Goal: Task Accomplishment & Management: Manage account settings

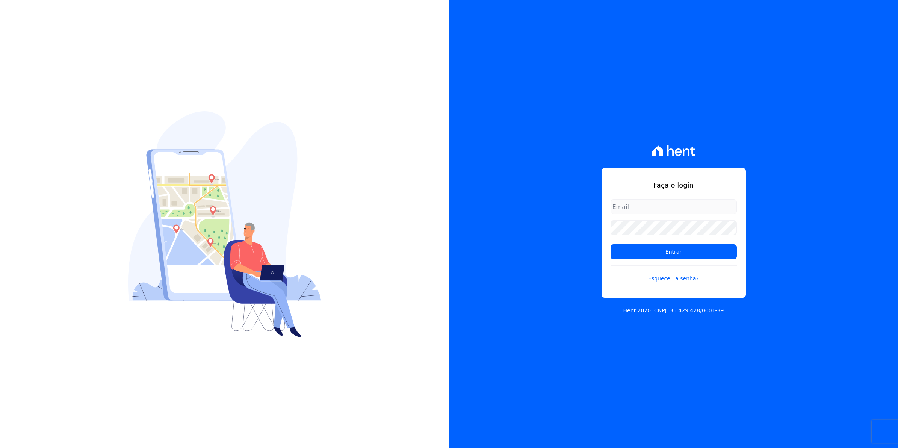
click at [667, 209] on input "email" at bounding box center [673, 206] width 126 height 15
type input "[EMAIL_ADDRESS][DOMAIN_NAME]"
click at [610, 244] on input "Entrar" at bounding box center [673, 251] width 126 height 15
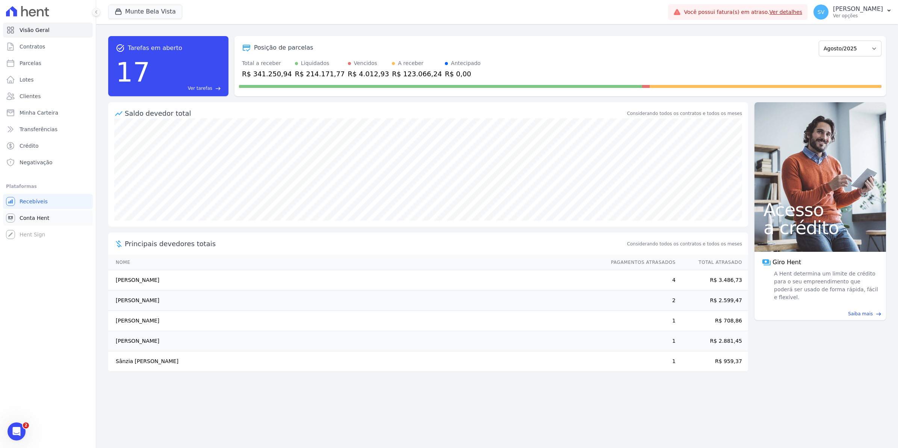
click at [30, 214] on span "Conta Hent" at bounding box center [35, 218] width 30 height 8
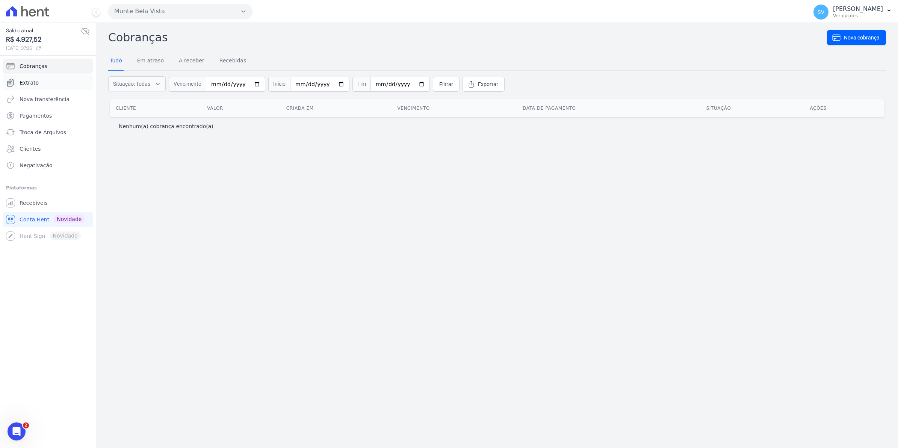
click at [24, 83] on span "Extrato" at bounding box center [29, 83] width 19 height 8
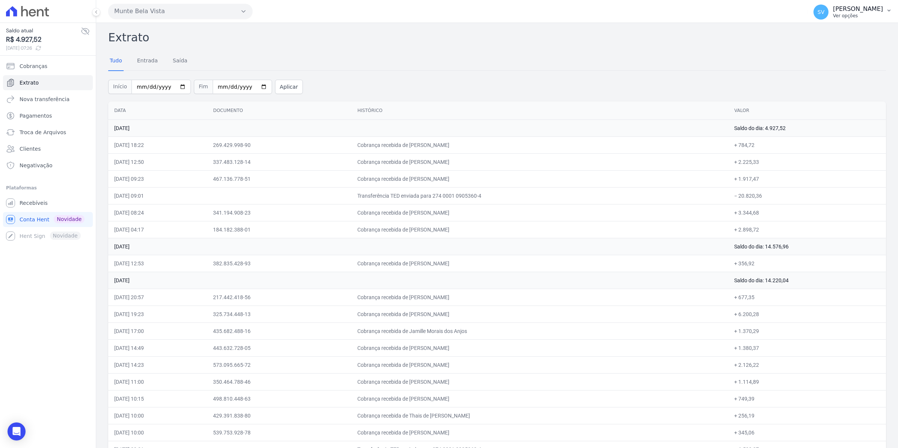
click at [826, 15] on span "SV" at bounding box center [820, 12] width 15 height 15
click at [39, 200] on span "Recebíveis" at bounding box center [34, 203] width 28 height 8
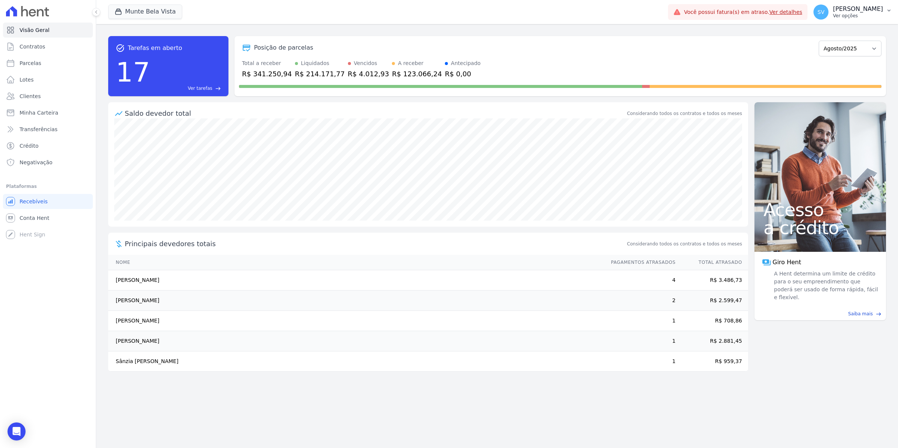
click at [828, 12] on span "SV" at bounding box center [820, 12] width 15 height 15
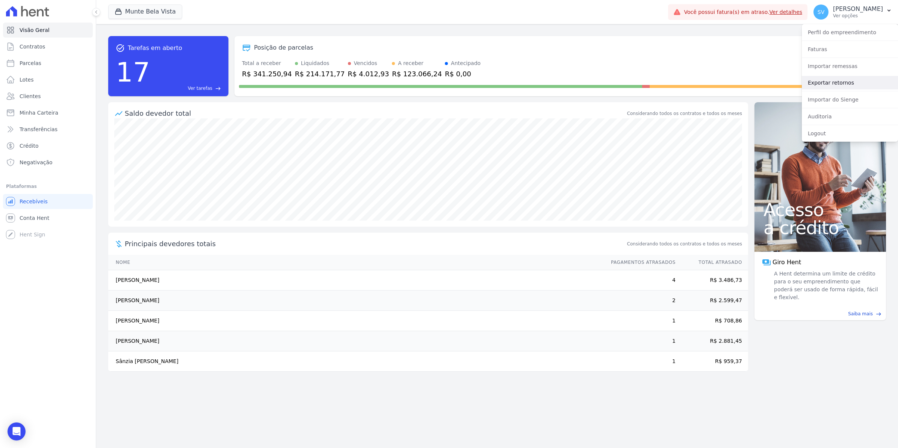
click at [824, 80] on link "Exportar retornos" at bounding box center [849, 83] width 96 height 14
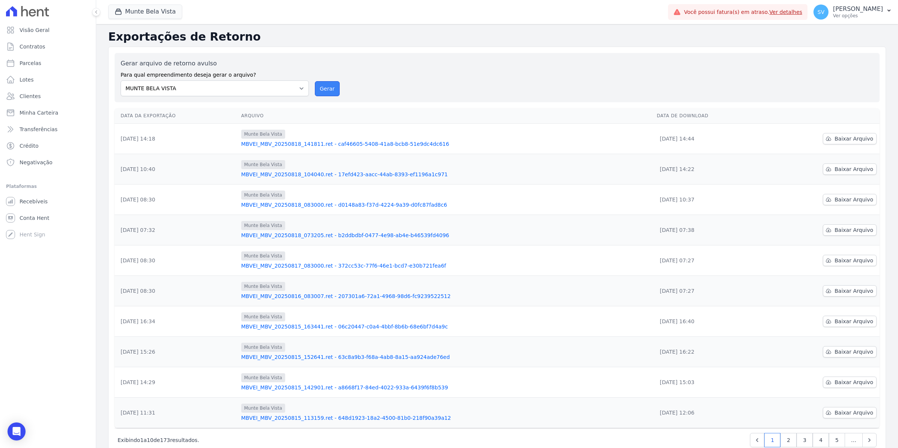
click at [331, 88] on button "Gerar" at bounding box center [327, 88] width 25 height 15
click at [851, 136] on span "Baixar Arquivo" at bounding box center [853, 139] width 39 height 8
click at [856, 136] on span "Baixar Arquivo" at bounding box center [853, 139] width 39 height 8
click at [32, 220] on span "Conta Hent" at bounding box center [35, 218] width 30 height 8
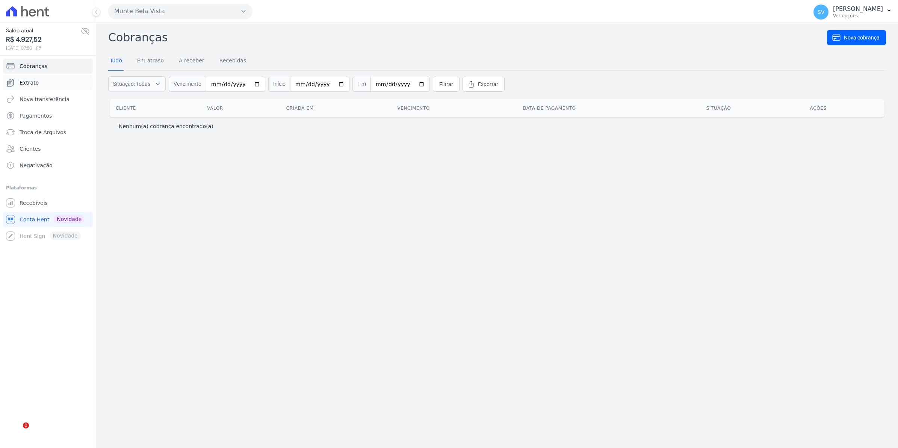
click at [35, 83] on span "Extrato" at bounding box center [29, 83] width 19 height 8
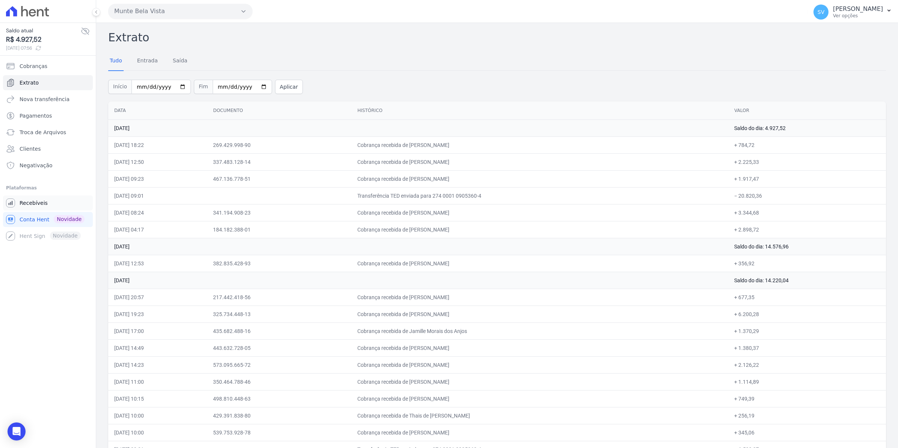
click at [44, 208] on link "Recebíveis" at bounding box center [48, 202] width 90 height 15
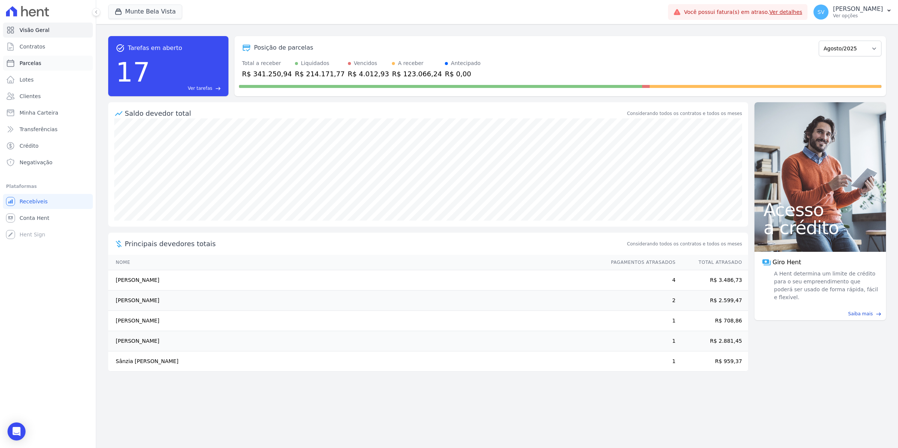
click at [27, 62] on span "Parcelas" at bounding box center [31, 63] width 22 height 8
select select
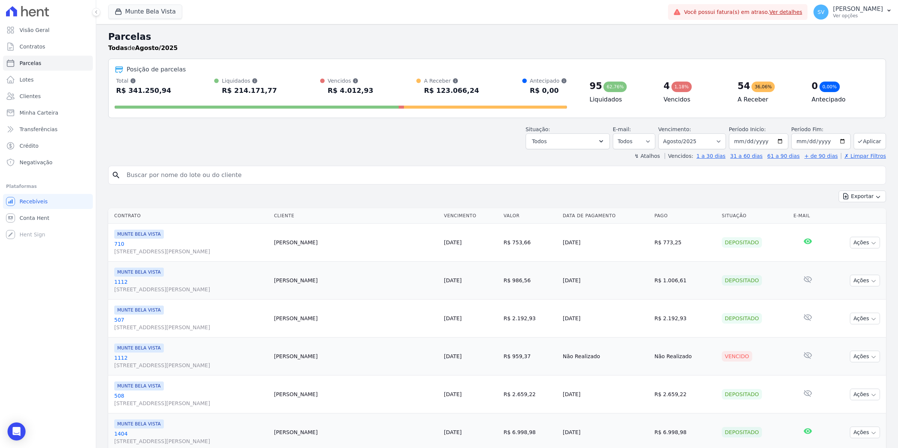
click at [161, 168] on input "search" at bounding box center [502, 175] width 760 height 15
type input "JULIE"
select select
